Goal: Book appointment/travel/reservation

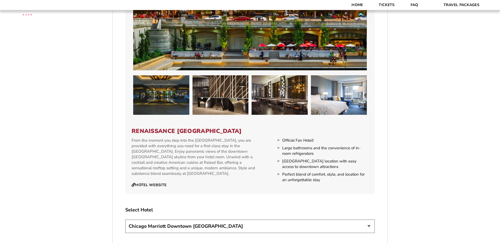
scroll to position [791, 0]
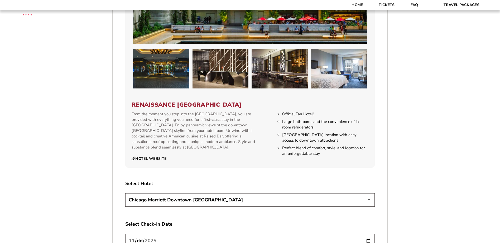
click at [360, 195] on select "[GEOGRAPHIC_DATA] [GEOGRAPHIC_DATA]" at bounding box center [249, 200] width 249 height 13
click at [360, 194] on select "[GEOGRAPHIC_DATA] [GEOGRAPHIC_DATA]" at bounding box center [249, 200] width 249 height 13
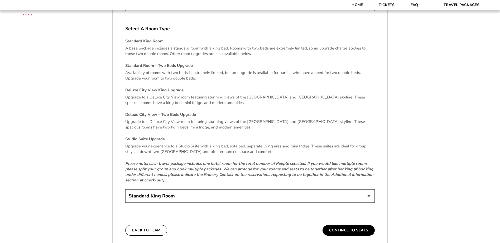
scroll to position [1081, 0]
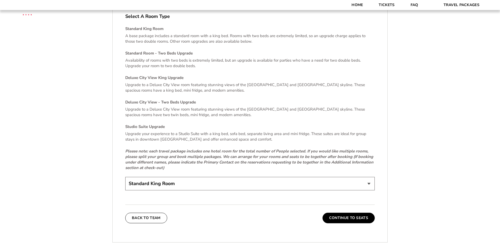
click at [213, 181] on select "Standard King Room Standard Room - Two Beds Upgrade (+$30 per night) Deluxe Cit…" at bounding box center [249, 183] width 249 height 13
select select "Deluxe City View - Two Beds Upgrade"
click at [125, 177] on select "Standard King Room Standard Room - Two Beds Upgrade (+$30 per night) Deluxe Cit…" at bounding box center [249, 183] width 249 height 13
click at [267, 205] on div "Back To Team Continue To Seats" at bounding box center [249, 214] width 249 height 19
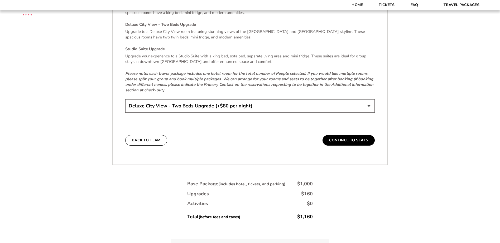
scroll to position [1160, 0]
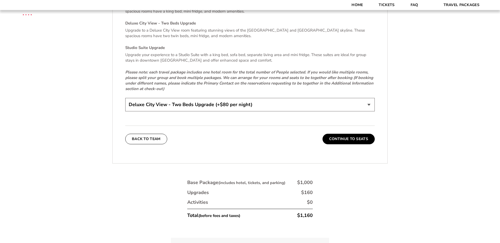
click at [345, 135] on button "Continue To Seats" at bounding box center [348, 139] width 52 height 11
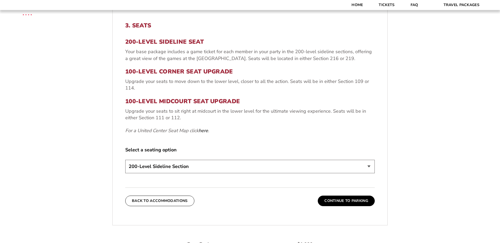
scroll to position [194, 0]
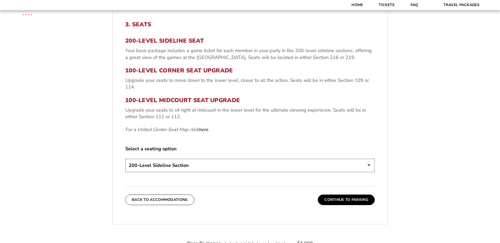
click at [218, 166] on select "200-Level Sideline Section 100-Level Corner Seat Upgrade (+$80 per person) 100-…" at bounding box center [249, 165] width 249 height 13
select select "100-Level Corner Seat Upgrade"
click at [125, 159] on select "200-Level Sideline Section 100-Level Corner Seat Upgrade (+$80 per person) 100-…" at bounding box center [249, 165] width 249 height 13
click at [362, 201] on button "Continue To Parking" at bounding box center [346, 200] width 57 height 11
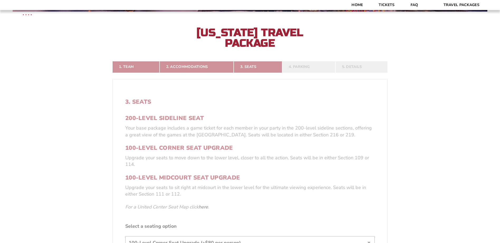
scroll to position [115, 0]
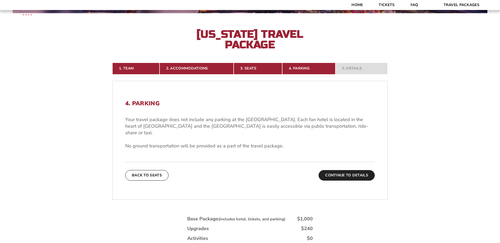
click at [355, 171] on button "Continue To Details" at bounding box center [347, 175] width 56 height 11
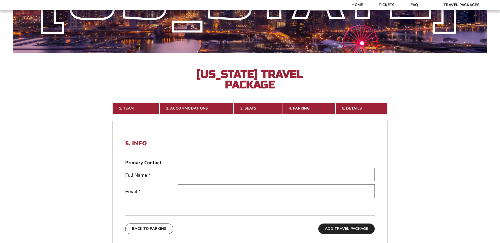
scroll to position [0, 0]
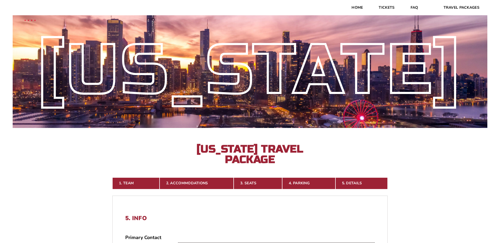
click at [357, 184] on nav "1. Team 2. Accommodations 3. Seats 4. Parking 5. Details" at bounding box center [249, 184] width 275 height 12
click at [390, 7] on link "Tickets" at bounding box center [387, 7] width 32 height 15
